Goal: Task Accomplishment & Management: Use online tool/utility

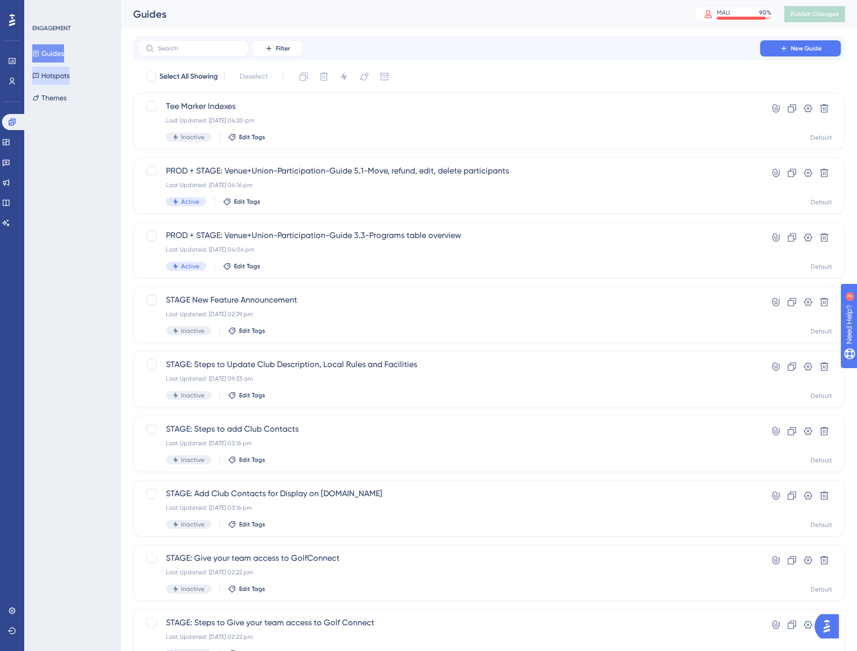
click at [56, 80] on button "Hotspots" at bounding box center [50, 76] width 37 height 18
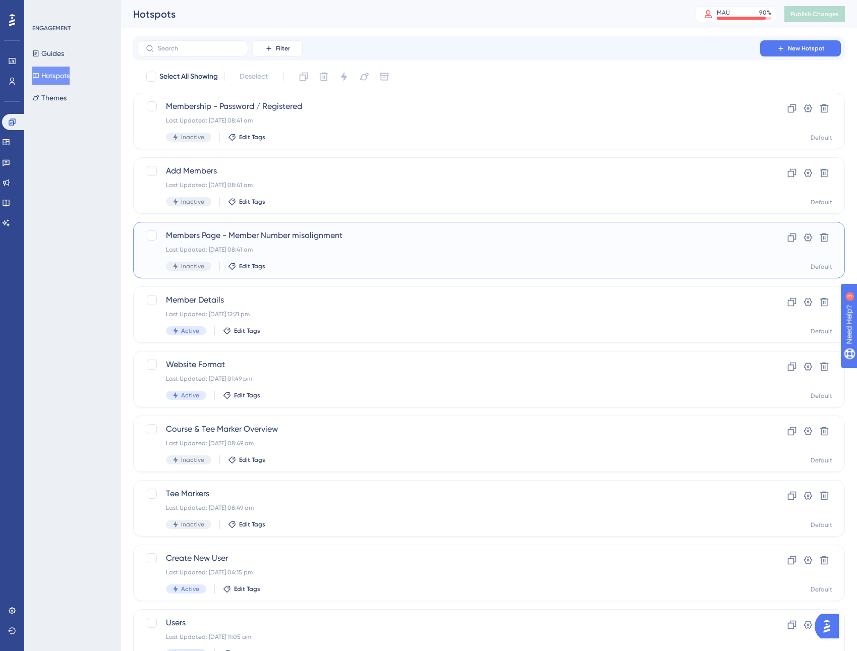
click at [275, 239] on span "Members Page - Member Number misalignment" at bounding box center [448, 235] width 565 height 12
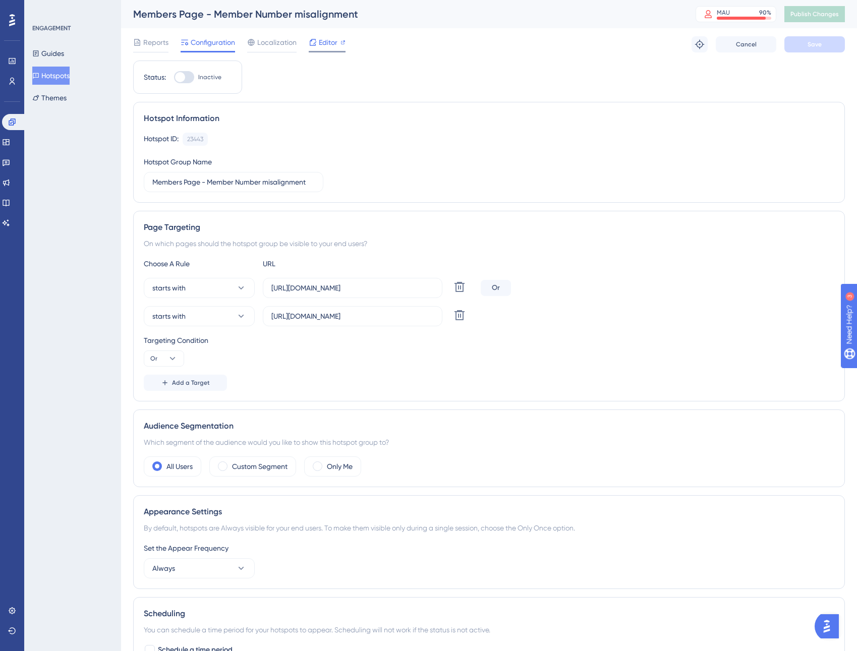
click at [323, 44] on span "Editor" at bounding box center [328, 42] width 19 height 12
click at [817, 14] on span "Publish Changes" at bounding box center [814, 14] width 48 height 8
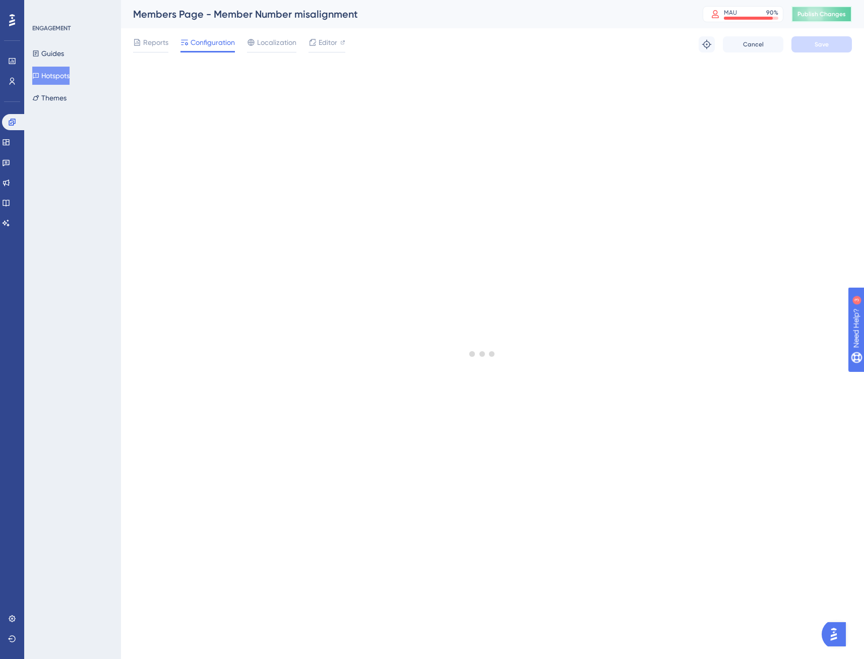
click at [832, 15] on span "Publish Changes" at bounding box center [822, 14] width 48 height 8
